Goal: Ask a question

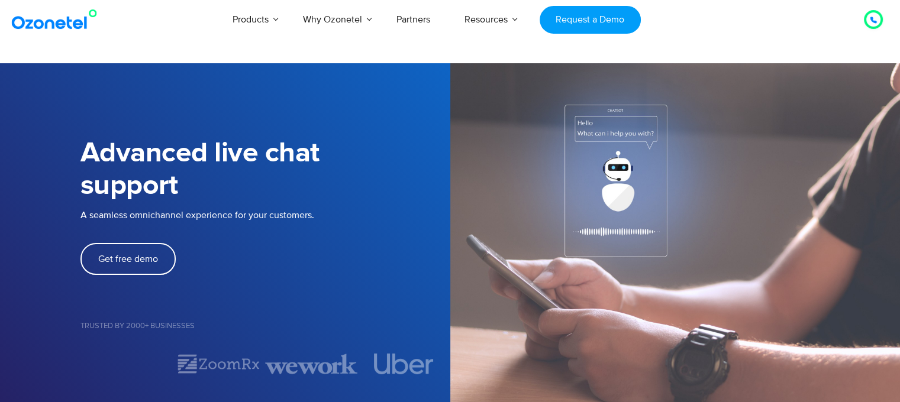
select select "*****"
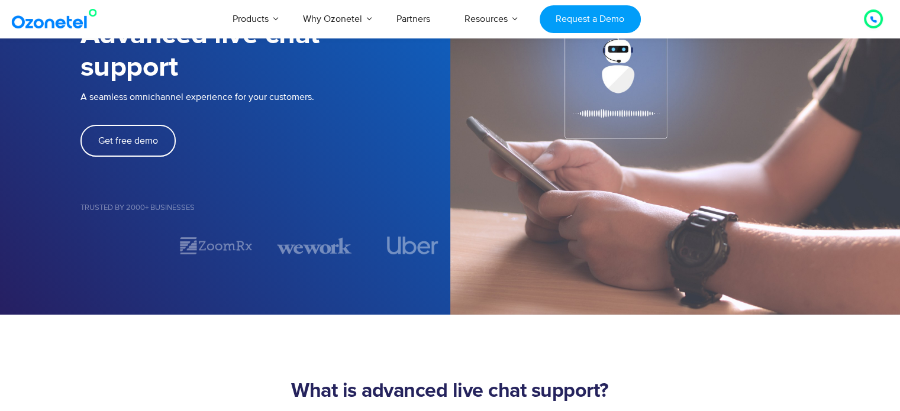
scroll to position [414, 0]
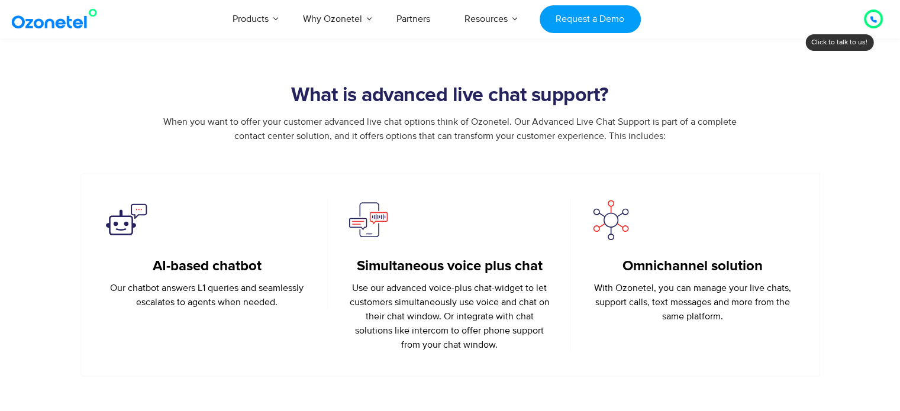
click at [870, 21] on icon at bounding box center [872, 19] width 7 height 7
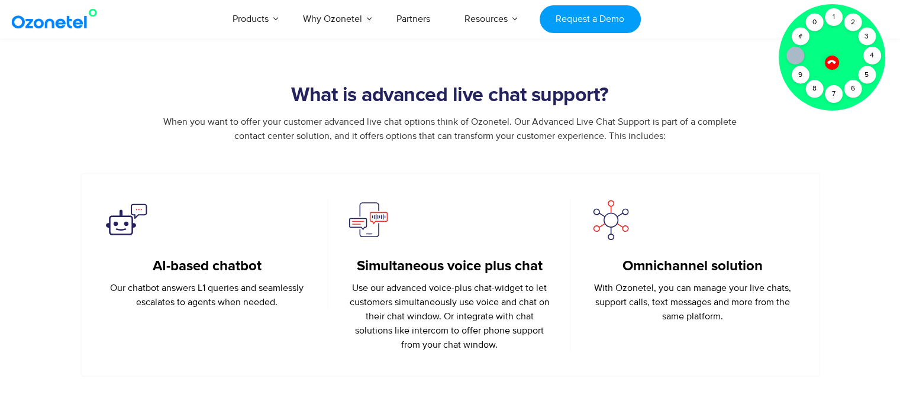
click at [837, 212] on section "What is advanced live chat support? When you want to offer your customer advanc…" at bounding box center [450, 198] width 900 height 358
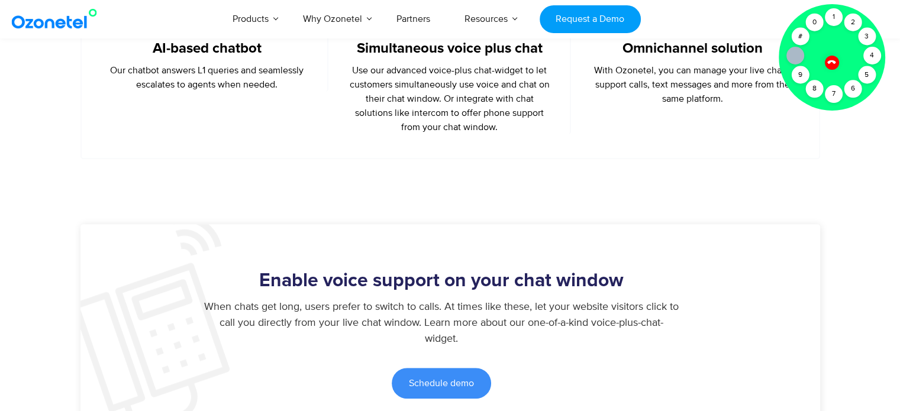
scroll to position [651, 0]
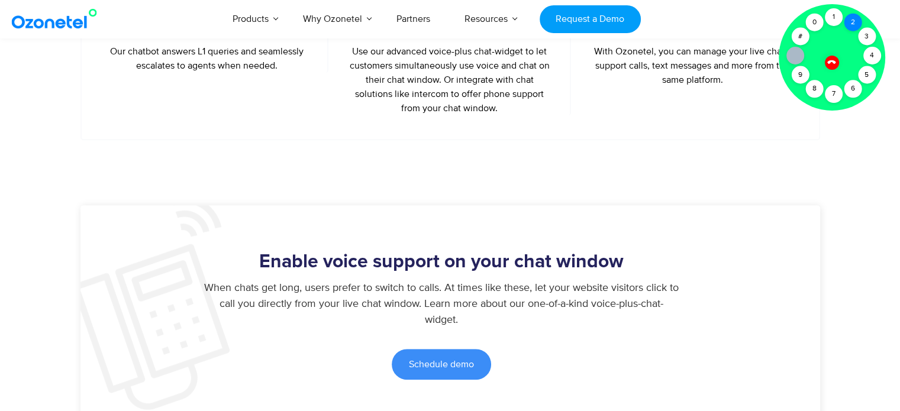
click at [849, 18] on div "2" at bounding box center [852, 23] width 18 height 18
drag, startPoint x: 851, startPoint y: 24, endPoint x: 816, endPoint y: 49, distance: 42.8
click at [873, 19] on div "Click to talk to us! Call connected [PHONE_NUMBER]" at bounding box center [873, 19] width 0 height 0
click at [829, 16] on div "1" at bounding box center [834, 17] width 18 height 18
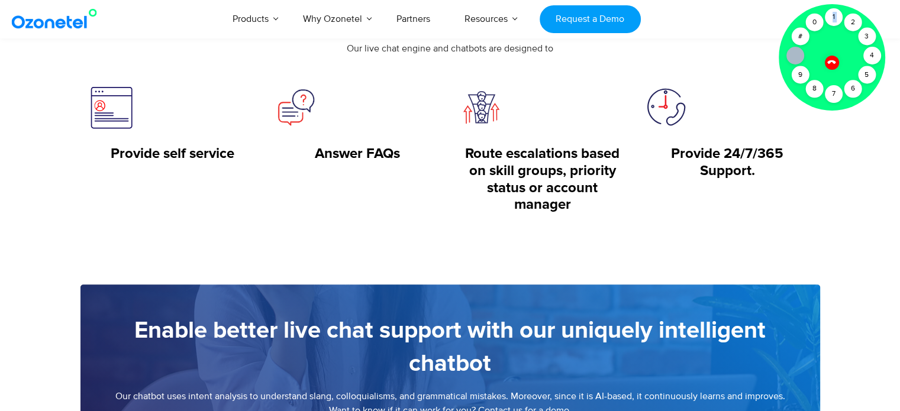
scroll to position [1420, 0]
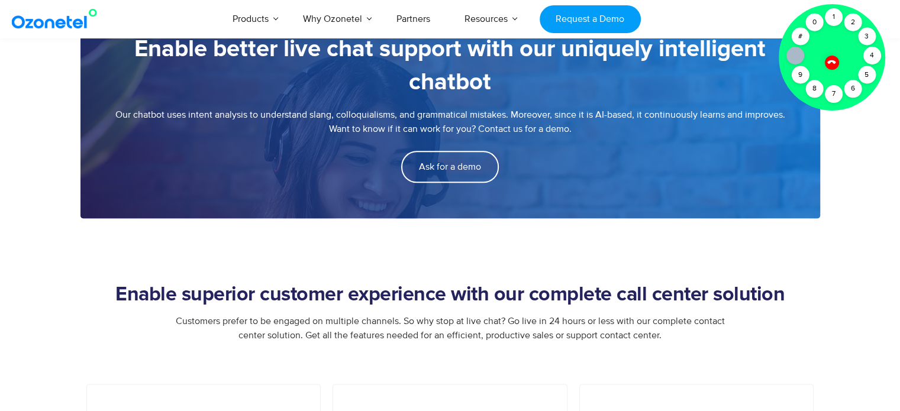
click at [830, 60] on icon at bounding box center [831, 62] width 8 height 8
